Goal: Transaction & Acquisition: Purchase product/service

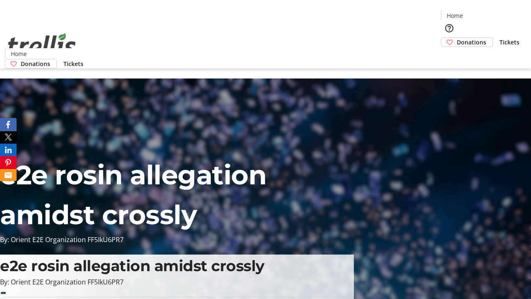
click at [457, 38] on span "Donations" at bounding box center [471, 42] width 29 height 9
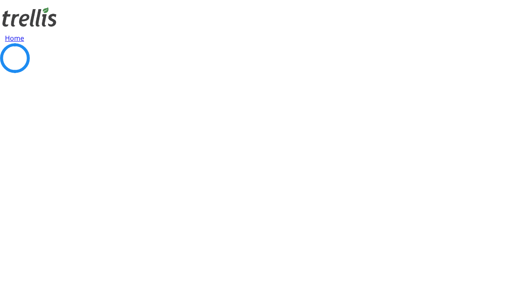
select select "CA"
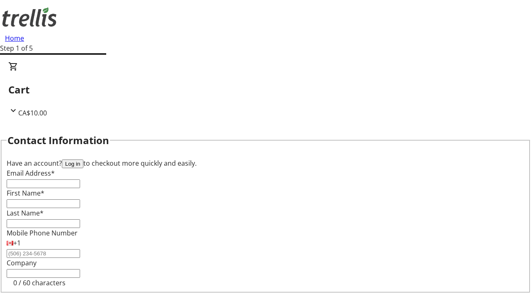
click at [83, 159] on button "Log in" at bounding box center [73, 163] width 22 height 9
